Goal: Find specific page/section: Find specific page/section

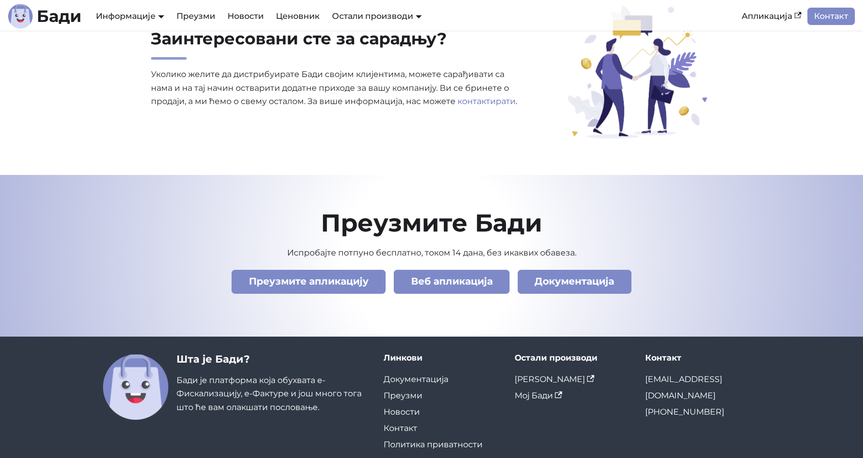
scroll to position [3476, 0]
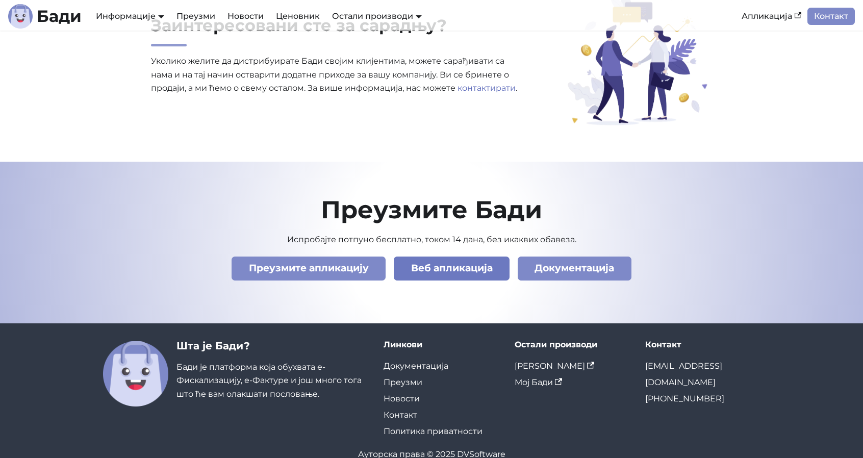
click at [419, 259] on link "Веб апликација" at bounding box center [452, 268] width 116 height 24
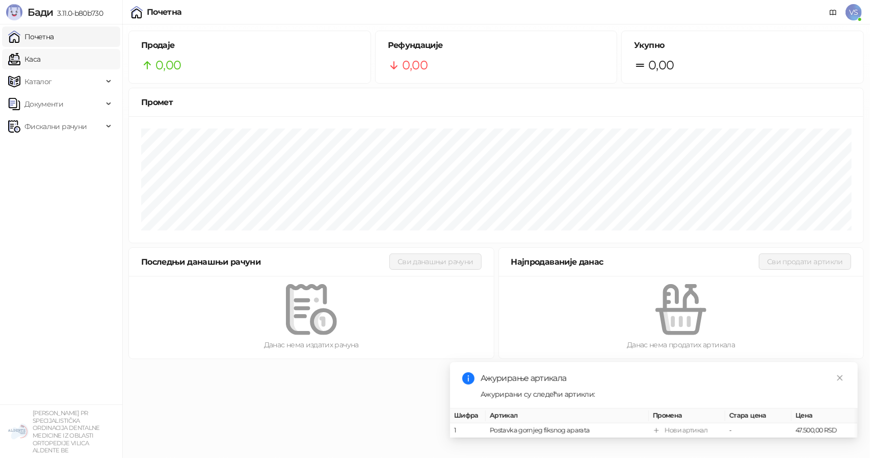
click at [33, 62] on link "Каса" at bounding box center [24, 59] width 32 height 20
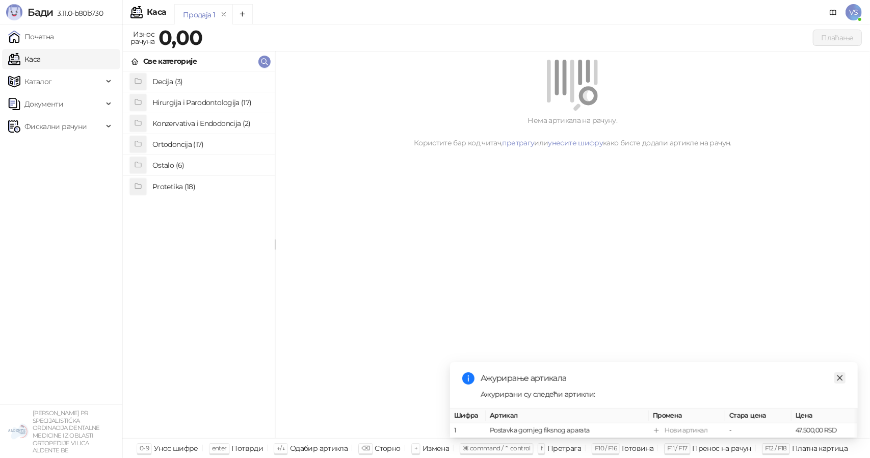
click at [837, 374] on icon "close" at bounding box center [840, 377] width 7 height 7
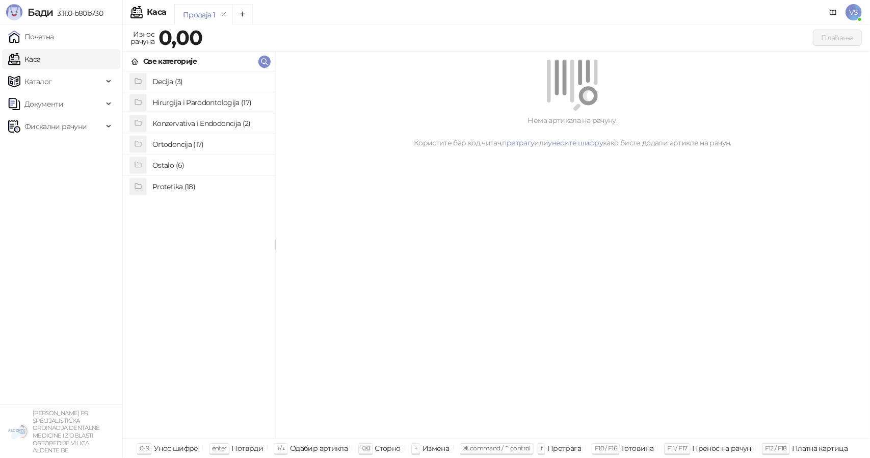
click at [837, 369] on body "Бади 3.11.0-b80b730 Почетна Каса Каталог Документи Фискални рачуни VLADAN STOJA…" at bounding box center [435, 229] width 870 height 458
